Goal: Information Seeking & Learning: Check status

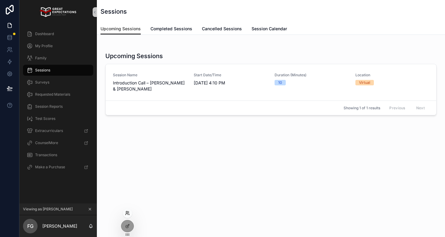
click at [127, 214] on icon at bounding box center [127, 213] width 5 height 5
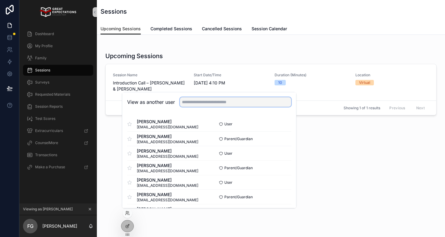
click at [195, 105] on input "text" at bounding box center [235, 102] width 111 height 10
type input "**********"
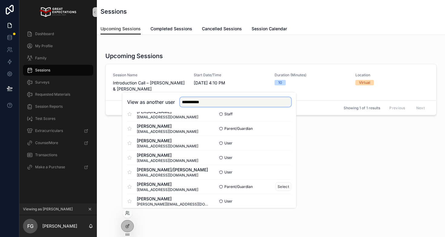
scroll to position [45, 0]
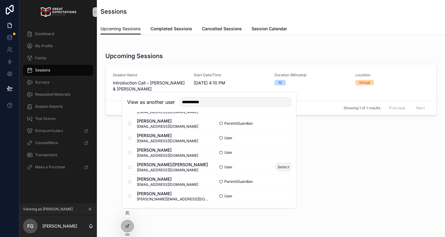
click at [284, 168] on button "Select" at bounding box center [284, 167] width 16 height 9
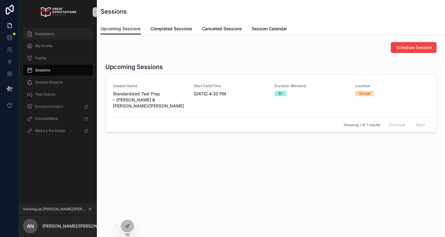
click at [66, 31] on div "Dashboard" at bounding box center [58, 34] width 63 height 10
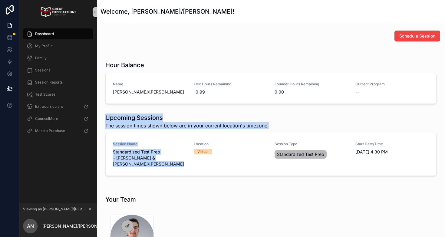
drag, startPoint x: 105, startPoint y: 116, endPoint x: 258, endPoint y: 131, distance: 153.3
click at [258, 131] on div "Upcoming Sessions The session times shown below are in your current location's …" at bounding box center [270, 145] width 331 height 62
click at [258, 130] on div "Upcoming Sessions The session times shown below are in your current location's …" at bounding box center [270, 145] width 331 height 62
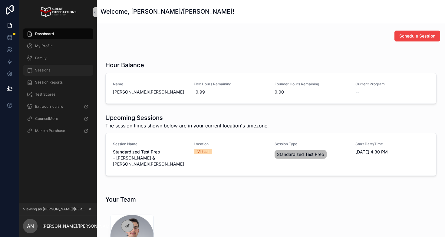
click at [47, 69] on span "Sessions" at bounding box center [42, 70] width 15 height 5
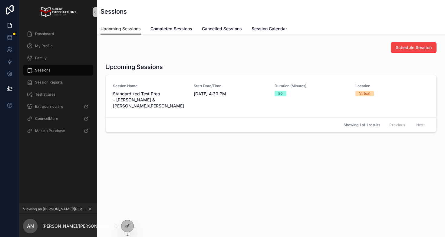
click at [139, 68] on h1 "Upcoming Sessions" at bounding box center [134, 67] width 58 height 8
click at [134, 61] on div "Upcoming Sessions Session Name Standardized Test Prep – Bradley Furgerson & Ale…" at bounding box center [271, 97] width 339 height 74
click at [132, 71] on h1 "Upcoming Sessions" at bounding box center [134, 67] width 58 height 8
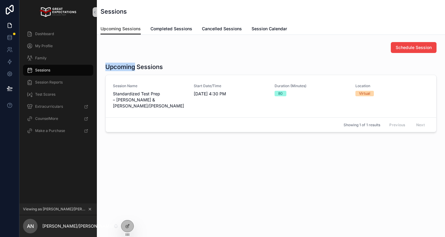
click at [132, 71] on h1 "Upcoming Sessions" at bounding box center [134, 67] width 58 height 8
click at [127, 211] on icon at bounding box center [127, 213] width 5 height 5
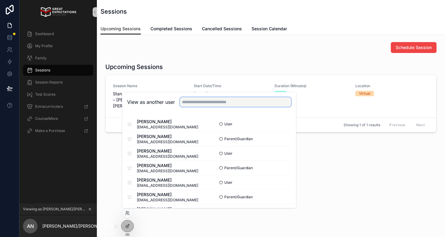
click at [205, 99] on input "text" at bounding box center [235, 102] width 111 height 10
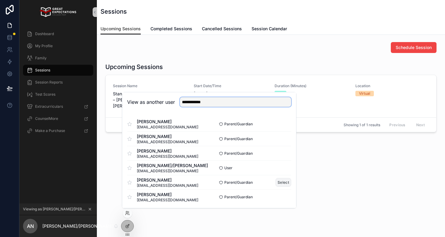
type input "**********"
click at [284, 184] on button "Select" at bounding box center [284, 182] width 16 height 9
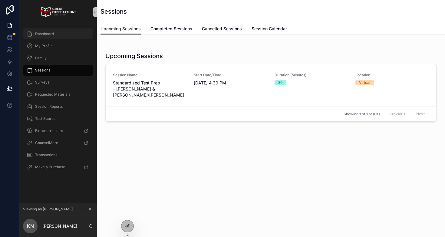
click at [40, 32] on span "Dashboard" at bounding box center [44, 33] width 19 height 5
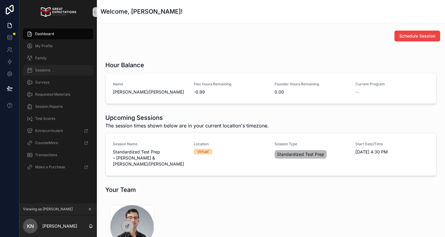
click at [47, 71] on span "Sessions" at bounding box center [42, 70] width 15 height 5
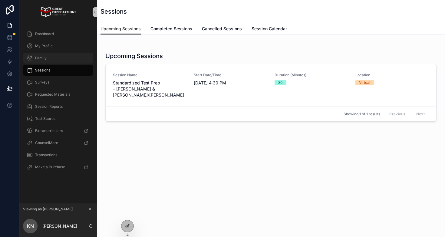
click at [47, 56] on div "Family" at bounding box center [58, 58] width 63 height 10
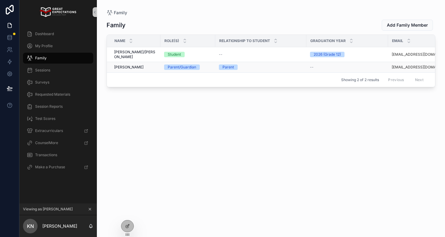
click at [127, 65] on span "[PERSON_NAME]" at bounding box center [128, 67] width 29 height 5
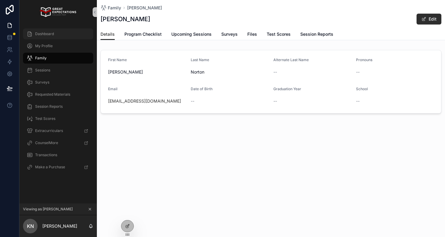
click at [56, 35] on div "Dashboard" at bounding box center [58, 34] width 63 height 10
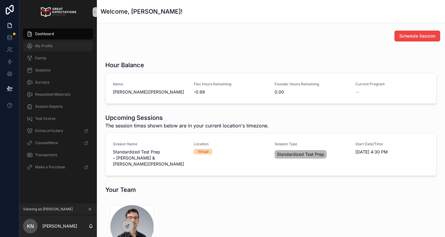
click at [67, 45] on div "My Profile" at bounding box center [58, 46] width 63 height 10
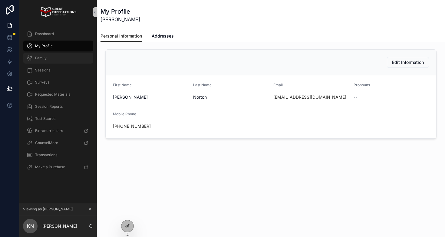
click at [66, 62] on div "Family" at bounding box center [58, 58] width 63 height 10
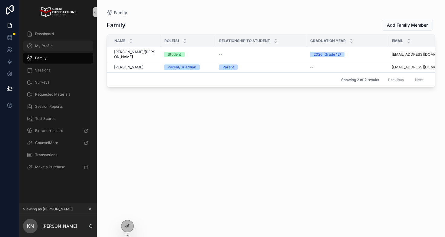
click at [61, 46] on div "My Profile" at bounding box center [58, 46] width 63 height 10
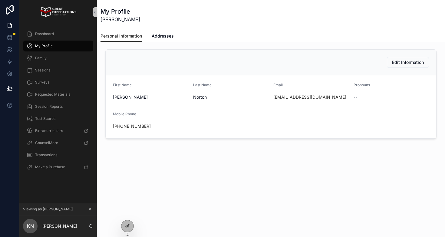
click at [101, 63] on div "Edit Information First Name Karen Last Name Norton Email nortonks@icloud.com Pr…" at bounding box center [271, 111] width 348 height 138
click at [100, 61] on div "Edit Information First Name Karen Last Name Norton Email nortonks@icloud.com Pr…" at bounding box center [271, 111] width 348 height 138
click at [100, 58] on div "Edit Information First Name Karen Last Name Norton Email nortonks@icloud.com Pr…" at bounding box center [271, 111] width 348 height 138
click at [51, 34] on span "Dashboard" at bounding box center [44, 33] width 19 height 5
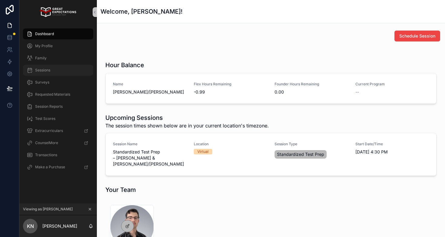
click at [47, 71] on span "Sessions" at bounding box center [42, 70] width 15 height 5
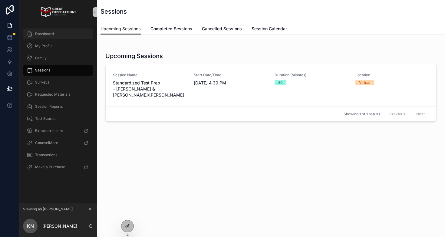
click at [73, 38] on div "Dashboard" at bounding box center [58, 34] width 63 height 10
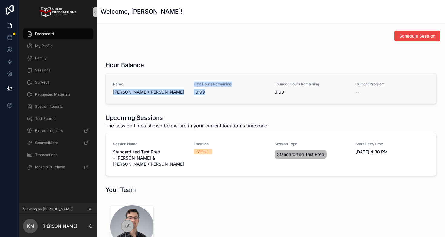
drag, startPoint x: 212, startPoint y: 92, endPoint x: 188, endPoint y: 82, distance: 26.5
click at [188, 82] on div "Name Alex/Lexi Norton Flex Hours Remaining -0.99 Founder Hours Remaining 0.00 C…" at bounding box center [271, 88] width 316 height 13
drag, startPoint x: 190, startPoint y: 81, endPoint x: 216, endPoint y: 98, distance: 30.3
click at [216, 98] on div "Name Alex/Lexi Norton Flex Hours Remaining -0.99 Founder Hours Remaining 0.00 C…" at bounding box center [271, 88] width 331 height 30
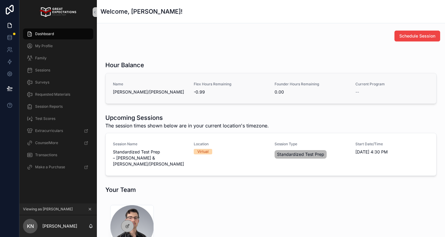
click at [215, 97] on div "Name Alex/Lexi Norton Flex Hours Remaining -0.99 Founder Hours Remaining 0.00 C…" at bounding box center [271, 88] width 331 height 30
drag, startPoint x: 215, startPoint y: 97, endPoint x: 177, endPoint y: 81, distance: 41.0
click at [177, 81] on div "Name Alex/Lexi Norton Flex Hours Remaining -0.99 Founder Hours Remaining 0.00 C…" at bounding box center [271, 88] width 331 height 30
click at [184, 82] on span "Name" at bounding box center [150, 84] width 74 height 5
click at [45, 70] on span "Sessions" at bounding box center [42, 70] width 15 height 5
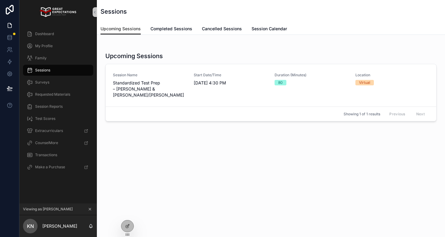
click at [115, 51] on div "Upcoming Sessions Session Name Standardized Test Prep – Bradley Furgerson & Ale…" at bounding box center [271, 86] width 339 height 74
click at [115, 56] on h1 "Upcoming Sessions" at bounding box center [134, 56] width 58 height 8
click at [126, 56] on h1 "Upcoming Sessions" at bounding box center [134, 56] width 58 height 8
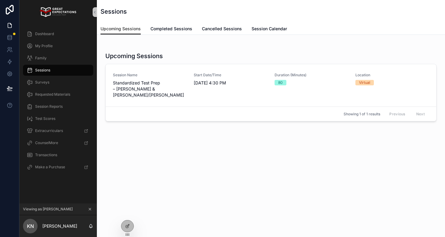
click at [114, 55] on h1 "Upcoming Sessions" at bounding box center [134, 56] width 58 height 8
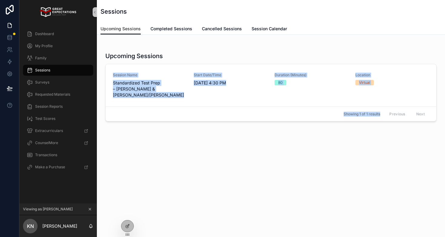
drag, startPoint x: 273, startPoint y: 56, endPoint x: 285, endPoint y: 120, distance: 64.6
click at [285, 120] on div "Upcoming Sessions Session Name Standardized Test Prep – Bradley Furgerson & Ale…" at bounding box center [271, 99] width 348 height 128
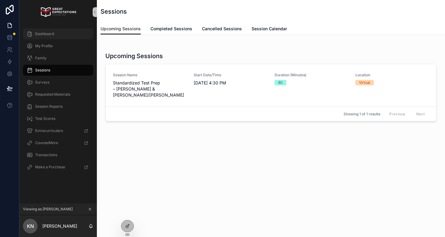
click at [36, 32] on span "Dashboard" at bounding box center [44, 33] width 19 height 5
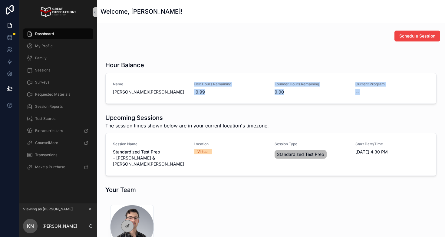
drag, startPoint x: 210, startPoint y: 71, endPoint x: 212, endPoint y: 113, distance: 42.7
click at [212, 113] on div "Schedule Session Hour Balance Name Alex/Lexi Norton Flex Hours Remaining -0.99 …" at bounding box center [271, 186] width 348 height 326
click at [212, 113] on div "Upcoming Sessions The session times shown below are in your current location's …" at bounding box center [271, 144] width 339 height 67
drag, startPoint x: 203, startPoint y: 71, endPoint x: 210, endPoint y: 109, distance: 39.2
click at [210, 109] on div "Schedule Session Hour Balance Name Alex/Lexi Norton Flex Hours Remaining -0.99 …" at bounding box center [271, 186] width 348 height 326
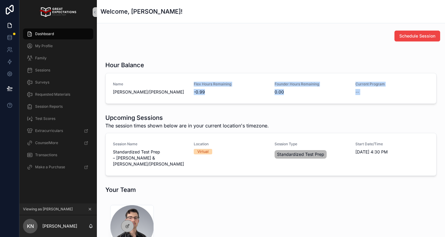
click at [210, 109] on div "Schedule Session Hour Balance Name Alex/Lexi Norton Flex Hours Remaining -0.99 …" at bounding box center [271, 186] width 348 height 326
drag, startPoint x: 210, startPoint y: 109, endPoint x: 205, endPoint y: 70, distance: 39.4
click at [205, 70] on div "Schedule Session Hour Balance Name Alex/Lexi Norton Flex Hours Remaining -0.99 …" at bounding box center [271, 186] width 348 height 326
click at [177, 65] on div "Hour Balance" at bounding box center [270, 65] width 331 height 8
click at [47, 33] on span "Dashboard" at bounding box center [44, 33] width 19 height 5
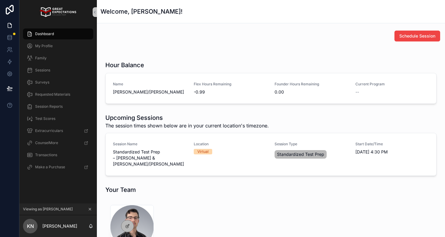
click at [58, 35] on div "Dashboard" at bounding box center [58, 34] width 63 height 10
click at [137, 39] on div "Schedule Session" at bounding box center [271, 36] width 339 height 11
click at [69, 49] on div "My Profile" at bounding box center [58, 46] width 63 height 10
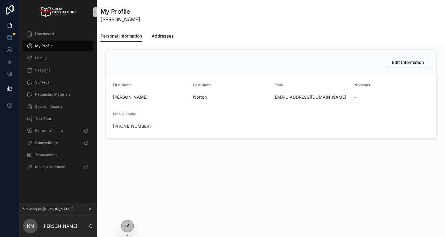
click at [59, 28] on div "Dashboard My Profile Family Sessions Surveys Requested Materials Session Report…" at bounding box center [58, 102] width 78 height 156
click at [58, 36] on div "Dashboard" at bounding box center [58, 34] width 63 height 10
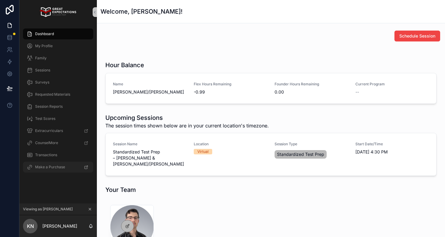
click at [56, 168] on span "Make a Purchase" at bounding box center [50, 167] width 30 height 5
click at [44, 37] on div "Dashboard" at bounding box center [58, 34] width 63 height 10
click at [44, 34] on span "Dashboard" at bounding box center [44, 33] width 19 height 5
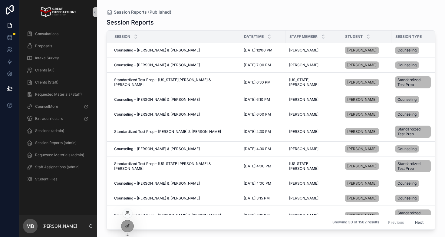
click at [127, 209] on div at bounding box center [128, 213] width 10 height 10
click at [127, 213] on icon at bounding box center [127, 212] width 2 height 2
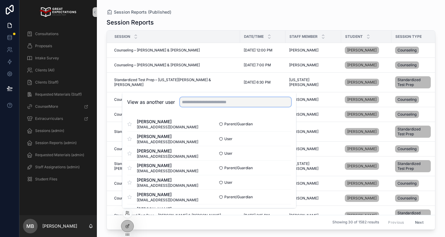
click at [200, 104] on input "text" at bounding box center [235, 102] width 111 height 10
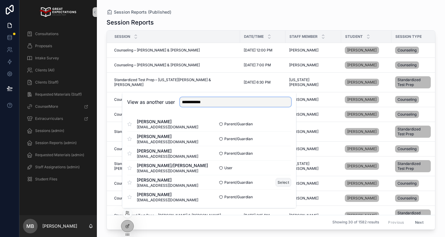
type input "**********"
click at [280, 182] on button "Select" at bounding box center [284, 182] width 16 height 9
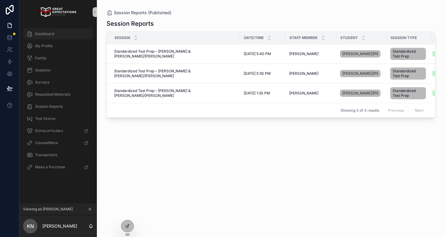
click at [51, 33] on span "Dashboard" at bounding box center [44, 33] width 19 height 5
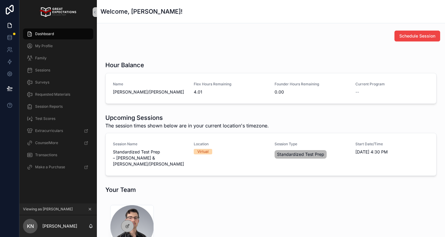
click at [90, 209] on icon "scrollable content" at bounding box center [90, 209] width 2 height 2
